Goal: Information Seeking & Learning: Check status

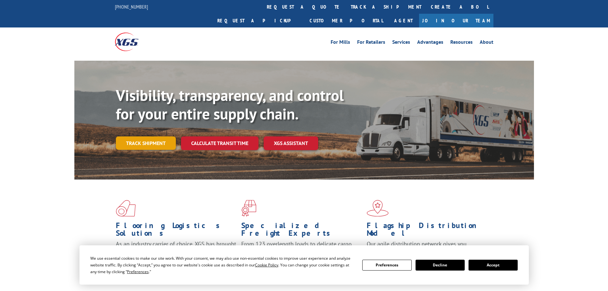
click at [141, 136] on link "Track shipment" at bounding box center [146, 142] width 60 height 13
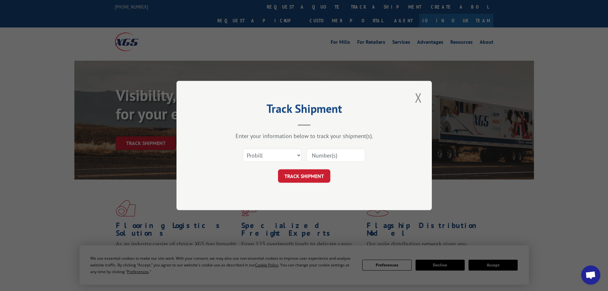
click at [342, 151] on input at bounding box center [335, 154] width 59 height 13
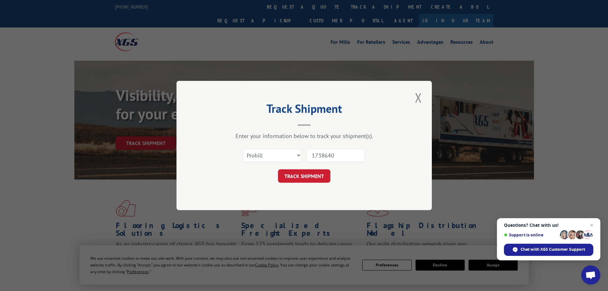
type input "17386408"
click button "TRACK SHIPMENT" at bounding box center [304, 175] width 52 height 13
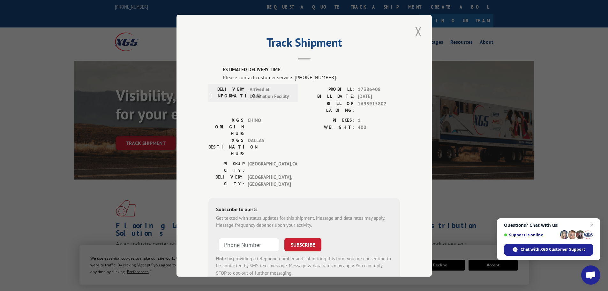
click at [414, 33] on button "Close modal" at bounding box center [418, 32] width 11 height 18
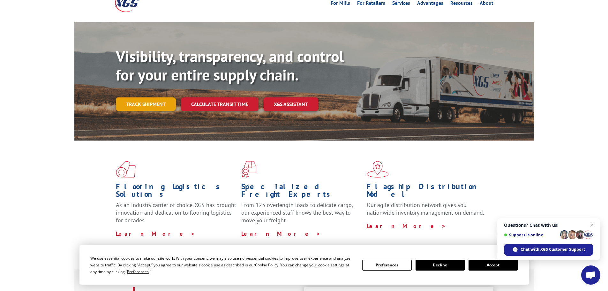
scroll to position [32, 0]
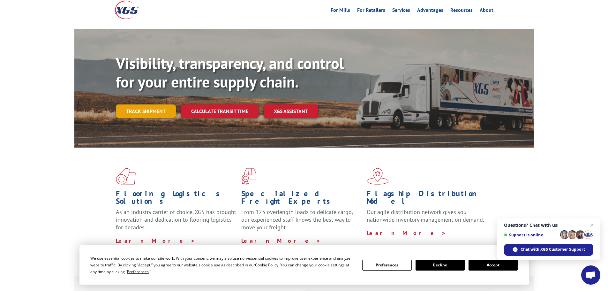
drag, startPoint x: 143, startPoint y: 95, endPoint x: 267, endPoint y: 102, distance: 124.3
click at [143, 104] on link "Track shipment" at bounding box center [146, 110] width 60 height 13
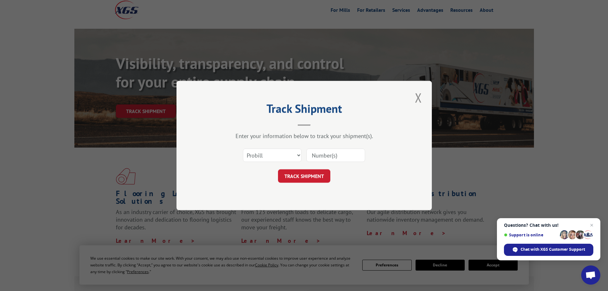
click at [341, 155] on input at bounding box center [335, 154] width 59 height 13
type input "17386400"
click button "TRACK SHIPMENT" at bounding box center [304, 175] width 52 height 13
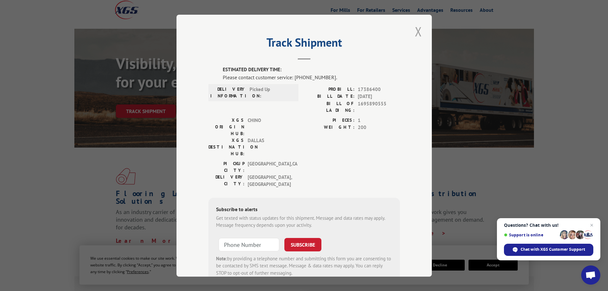
click at [416, 25] on button "Close modal" at bounding box center [418, 32] width 11 height 18
